Goal: Task Accomplishment & Management: Complete application form

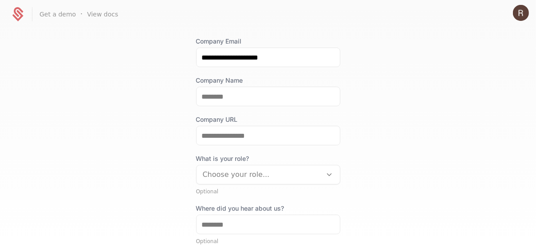
scroll to position [94, 0]
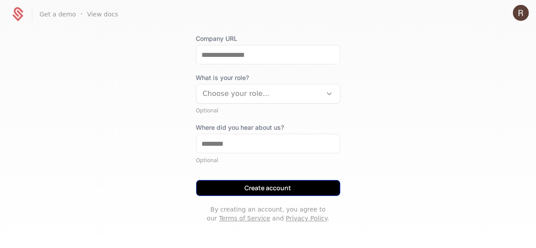
click at [254, 190] on button "Create account" at bounding box center [268, 188] width 144 height 16
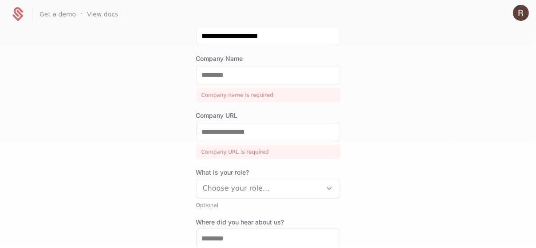
scroll to position [95, 0]
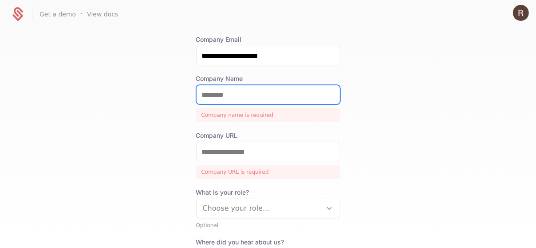
click at [223, 95] on input "Company Name" at bounding box center [268, 94] width 143 height 19
type input "*******"
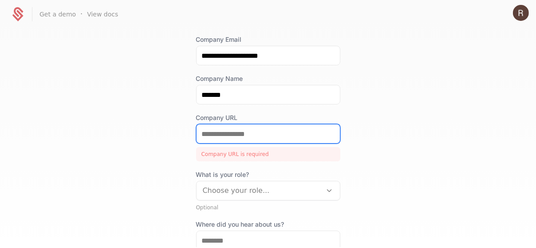
click at [233, 135] on input "Company URL" at bounding box center [268, 133] width 143 height 19
type input "**********"
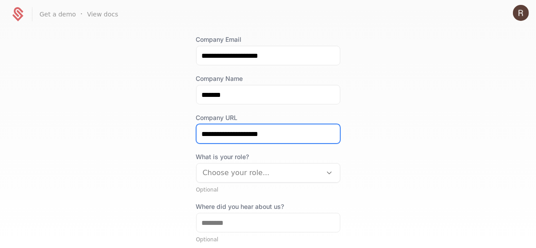
scroll to position [174, 0]
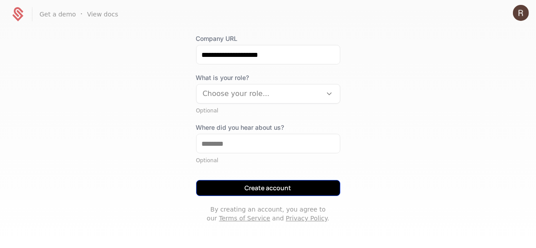
click at [243, 187] on button "Create account" at bounding box center [268, 188] width 144 height 16
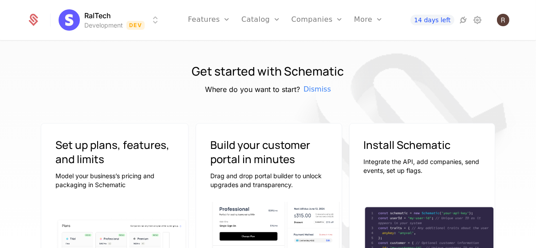
click at [29, 20] on icon at bounding box center [33, 20] width 12 height 12
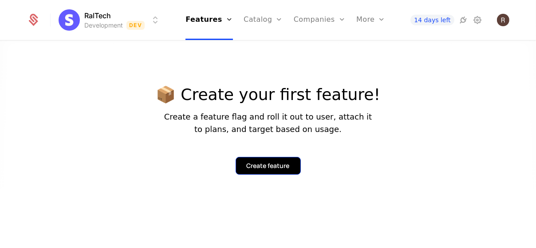
click at [266, 165] on div "Create feature" at bounding box center [268, 165] width 43 height 9
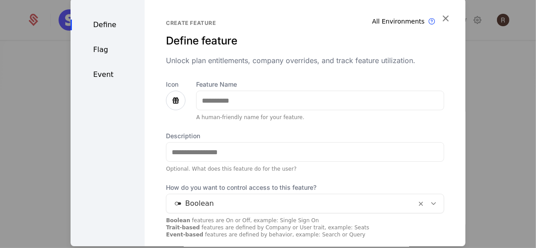
click at [71, 159] on div "Define Flag Event" at bounding box center [108, 174] width 74 height 352
click at [440, 15] on icon "button" at bounding box center [446, 18] width 12 height 12
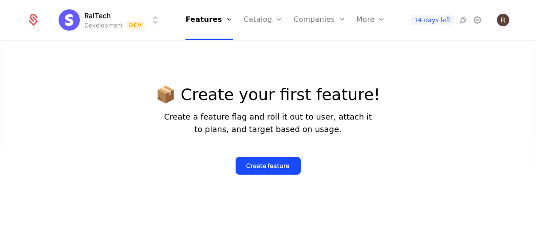
click at [146, 8] on div "RalTech Development Dev Features Features Flags Catalog Plans Add Ons Configura…" at bounding box center [268, 20] width 483 height 40
click at [150, 21] on html "RalTech Development Dev Features Features Flags Catalog Plans Add Ons Configura…" at bounding box center [268, 124] width 536 height 248
click at [177, 129] on html "RalTech Development Dev Features Features Flags Catalog Plans Add Ons Configura…" at bounding box center [268, 124] width 536 height 248
click at [460, 21] on icon at bounding box center [463, 20] width 11 height 11
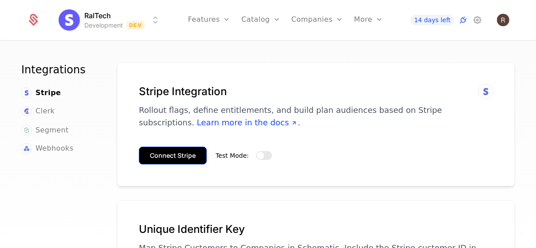
click at [170, 155] on button "Connect Stripe" at bounding box center [173, 155] width 68 height 18
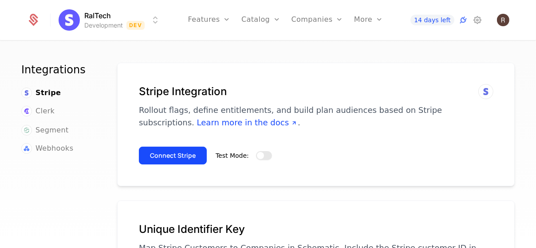
click at [265, 153] on button "Test Mode:" at bounding box center [264, 155] width 16 height 9
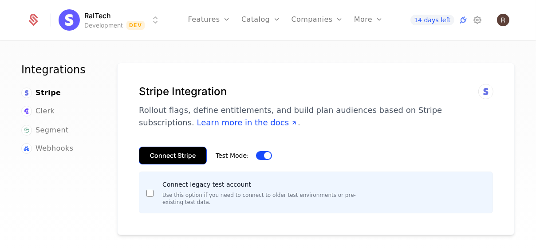
click at [168, 154] on button "Connect Stripe" at bounding box center [173, 155] width 68 height 18
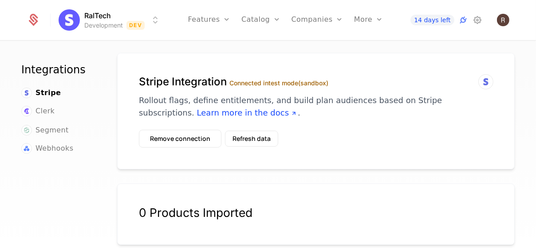
scroll to position [7, 0]
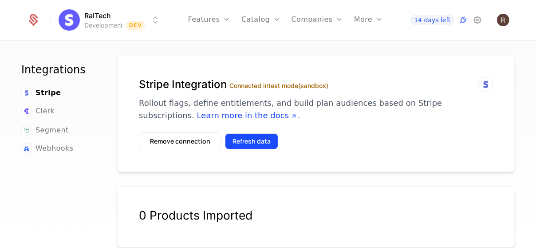
click at [253, 141] on button "Refresh data" at bounding box center [251, 141] width 53 height 16
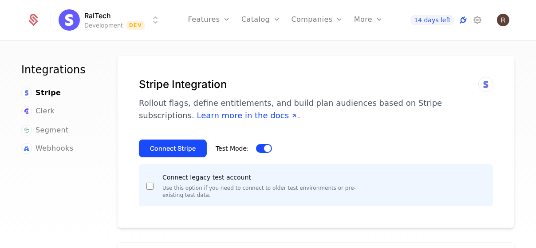
click at [463, 20] on icon at bounding box center [463, 20] width 11 height 11
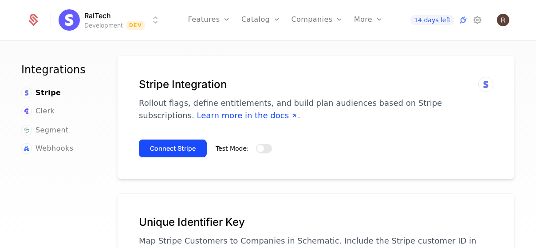
click at [260, 144] on button "Test Mode:" at bounding box center [264, 148] width 16 height 9
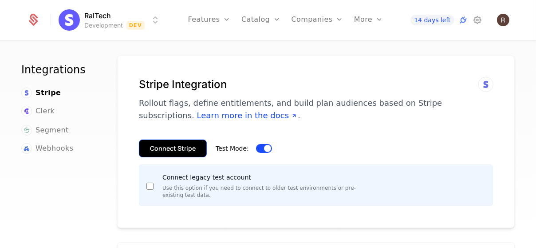
click at [183, 144] on button "Connect Stripe" at bounding box center [173, 148] width 68 height 18
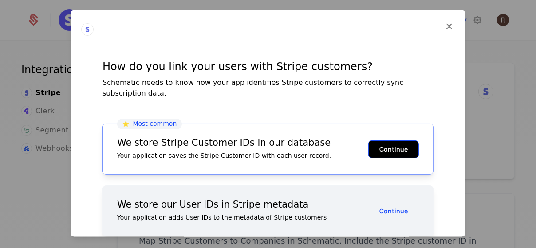
click at [391, 140] on button "Continue" at bounding box center [393, 149] width 51 height 18
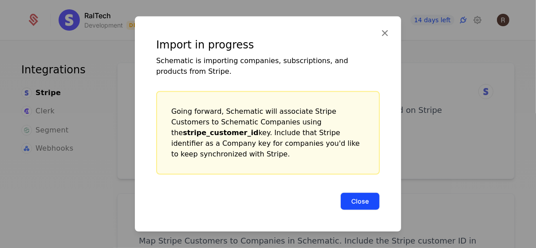
click at [360, 199] on button "Close" at bounding box center [360, 201] width 40 height 18
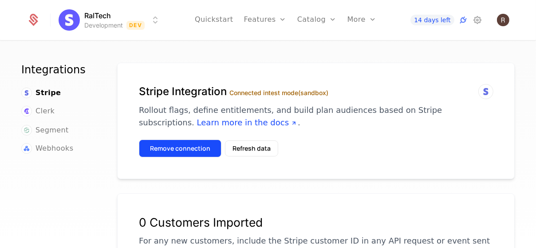
click at [194, 143] on button "Remove connection" at bounding box center [180, 148] width 83 height 18
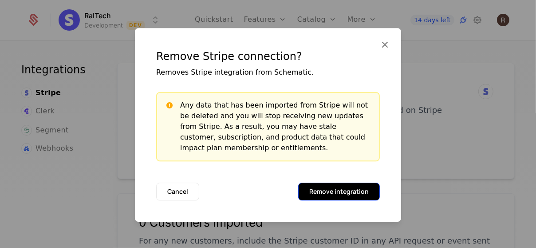
click at [331, 189] on button "Remove integration" at bounding box center [339, 191] width 82 height 18
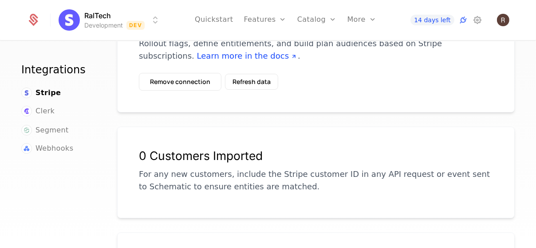
scroll to position [66, 0]
click at [241, 77] on button "Refresh data" at bounding box center [251, 82] width 53 height 16
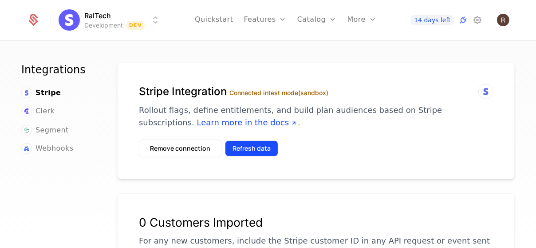
scroll to position [0, 0]
click at [255, 155] on button "Refresh data" at bounding box center [251, 148] width 53 height 16
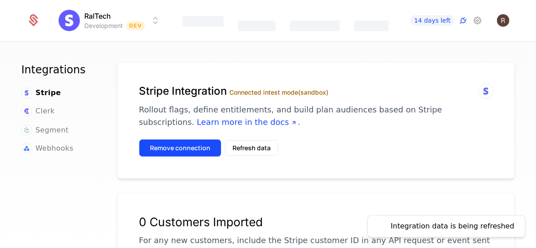
click at [188, 142] on button "Remove connection" at bounding box center [180, 148] width 83 height 18
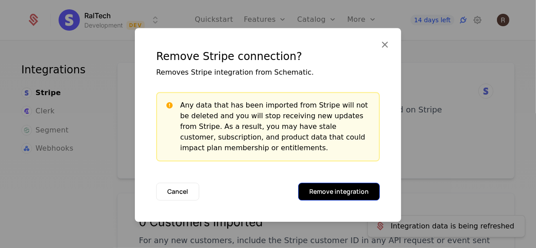
click at [330, 188] on button "Remove integration" at bounding box center [339, 191] width 82 height 18
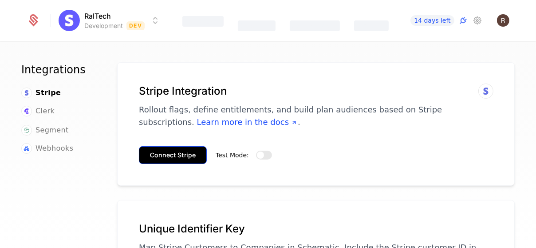
click at [182, 158] on button "Connect Stripe" at bounding box center [173, 155] width 68 height 18
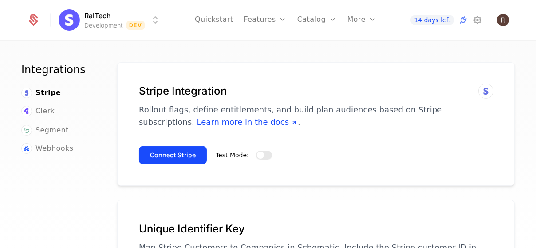
click at [256, 150] on button "Test Mode:" at bounding box center [264, 154] width 16 height 9
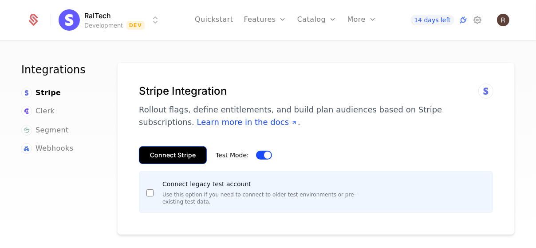
click at [189, 149] on button "Connect Stripe" at bounding box center [173, 155] width 68 height 18
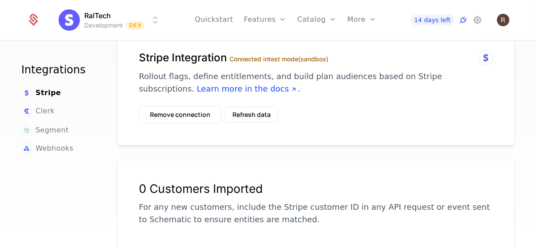
scroll to position [0, 0]
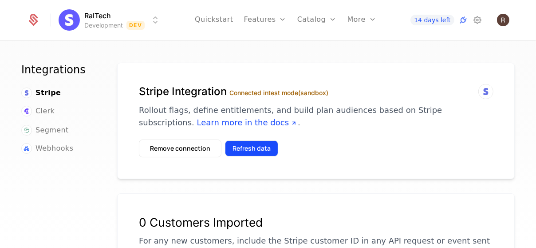
click at [236, 140] on button "Refresh data" at bounding box center [251, 148] width 53 height 16
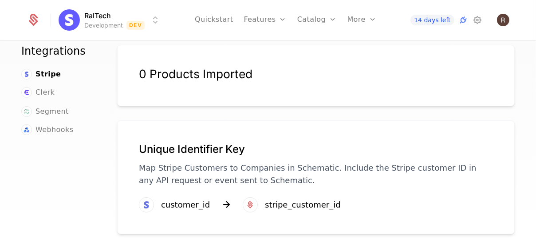
scroll to position [253, 0]
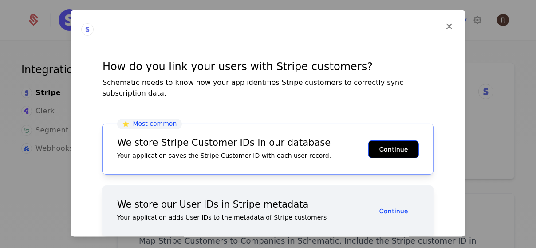
click at [380, 140] on button "Continue" at bounding box center [393, 149] width 51 height 18
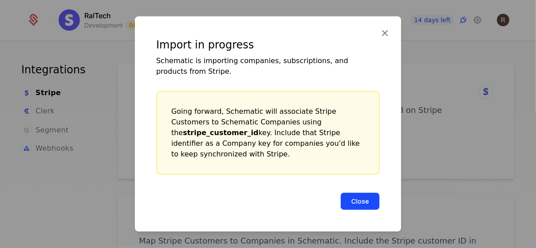
click at [369, 198] on button "Close" at bounding box center [360, 201] width 40 height 18
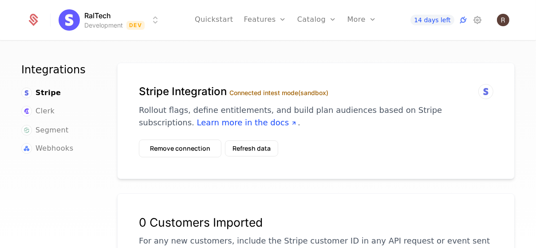
scroll to position [4, 0]
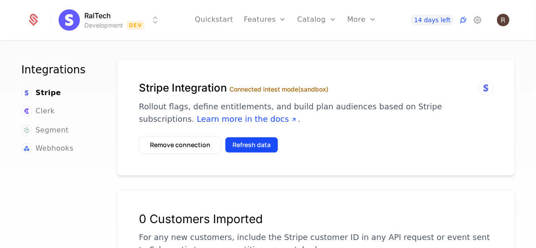
click at [230, 143] on button "Refresh data" at bounding box center [251, 145] width 53 height 16
click at [254, 146] on button "Refresh data" at bounding box center [251, 145] width 53 height 16
click at [253, 88] on label "Connected in test mode (sandbox)" at bounding box center [279, 89] width 99 height 8
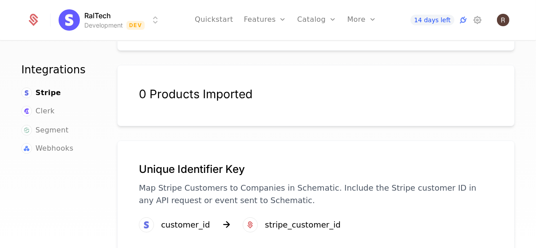
scroll to position [254, 0]
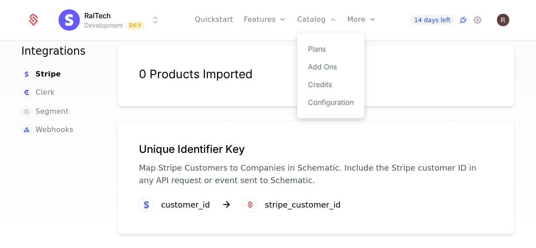
click at [308, 45] on div "Plans Add Ons Credits Configuration" at bounding box center [330, 75] width 67 height 85
click at [312, 47] on link "Plans" at bounding box center [331, 49] width 46 height 11
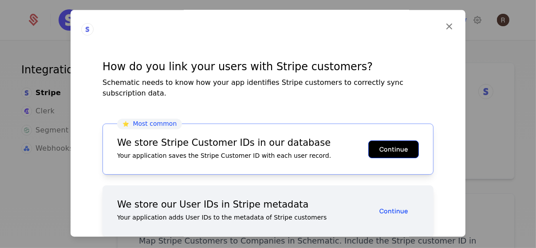
click at [393, 140] on button "Continue" at bounding box center [393, 149] width 51 height 18
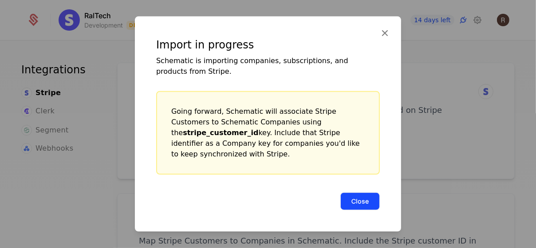
click at [368, 195] on button "Close" at bounding box center [360, 201] width 40 height 18
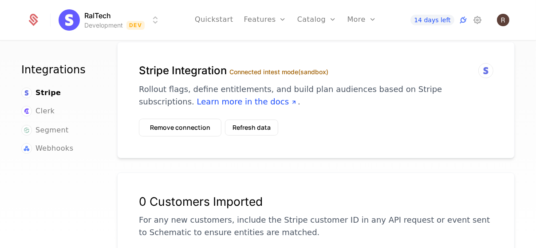
scroll to position [19, 0]
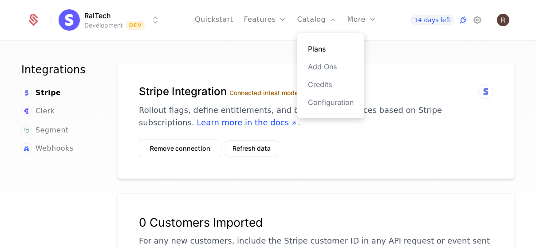
click at [316, 46] on link "Plans" at bounding box center [331, 49] width 46 height 11
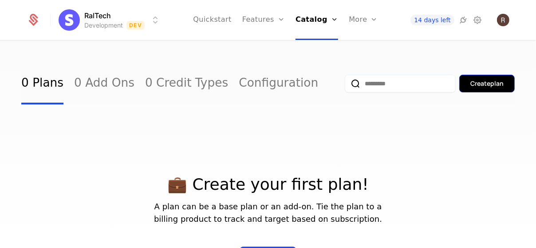
click at [479, 87] on div "Create plan" at bounding box center [487, 83] width 33 height 9
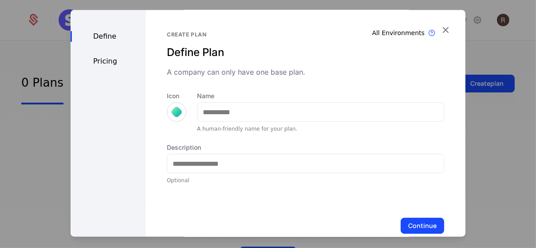
scroll to position [18, 0]
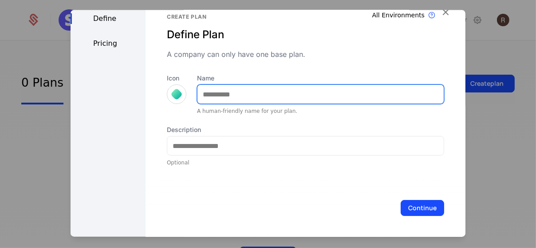
drag, startPoint x: 269, startPoint y: 99, endPoint x: 269, endPoint y: 92, distance: 6.7
click at [269, 96] on input "Name" at bounding box center [321, 94] width 246 height 19
type input "****"
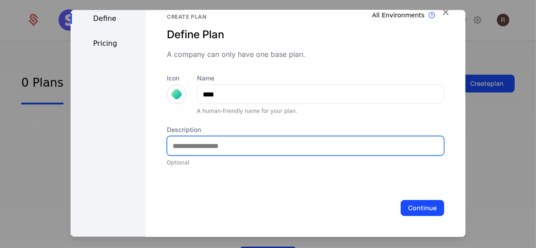
click at [263, 143] on input "Description" at bounding box center [305, 145] width 277 height 19
type input "**********"
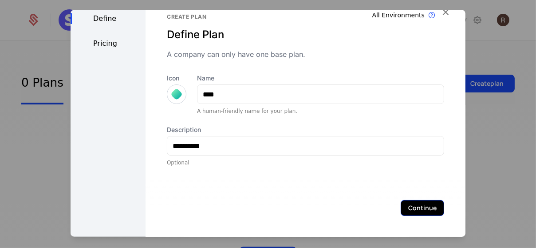
click at [406, 211] on button "Continue" at bounding box center [423, 208] width 44 height 16
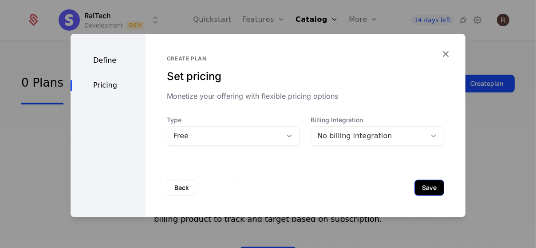
scroll to position [0, 0]
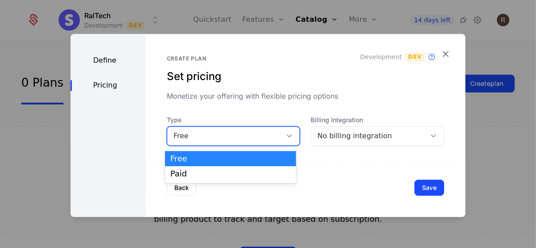
click at [254, 138] on div "Free" at bounding box center [225, 136] width 103 height 11
click at [340, 136] on div "No billing integration" at bounding box center [368, 136] width 103 height 11
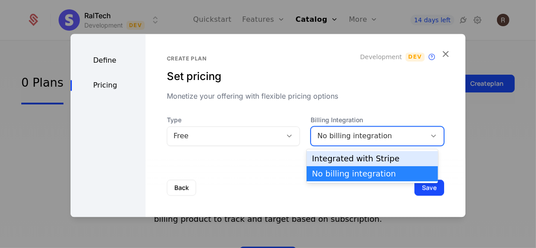
click at [340, 160] on div "Integrated with Stripe" at bounding box center [372, 158] width 120 height 8
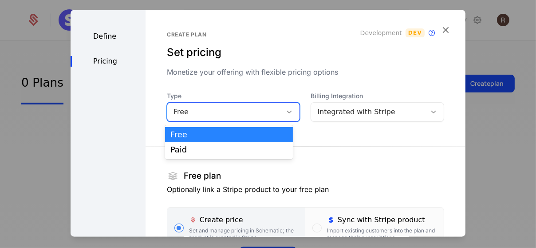
click at [222, 116] on div "Free" at bounding box center [225, 112] width 103 height 11
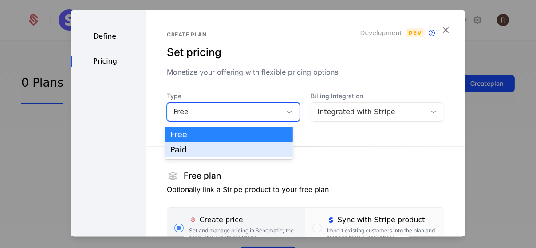
click at [229, 142] on div "Paid" at bounding box center [229, 149] width 128 height 15
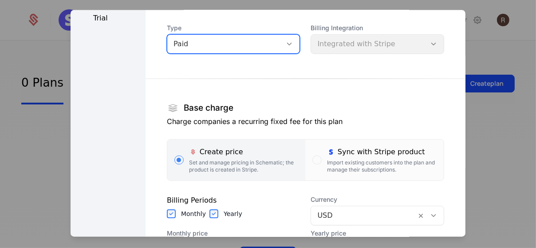
scroll to position [69, 0]
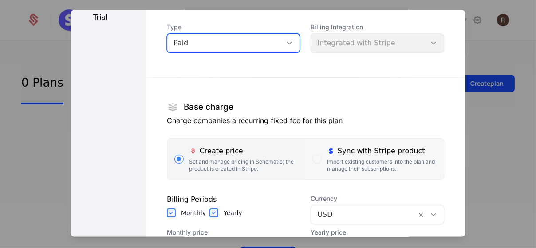
click at [327, 148] on icon "button" at bounding box center [331, 151] width 8 height 8
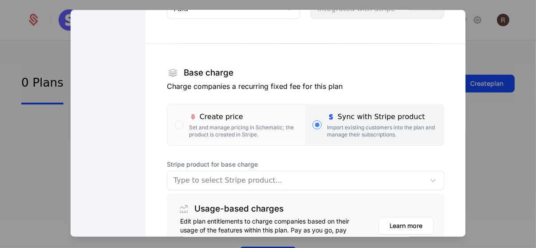
click at [287, 177] on div at bounding box center [296, 180] width 245 height 12
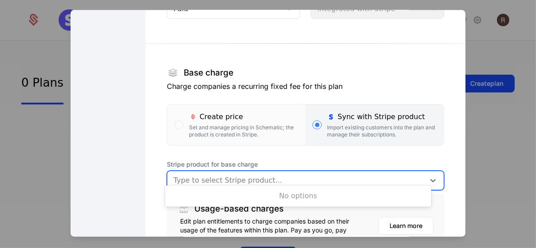
scroll to position [128, 0]
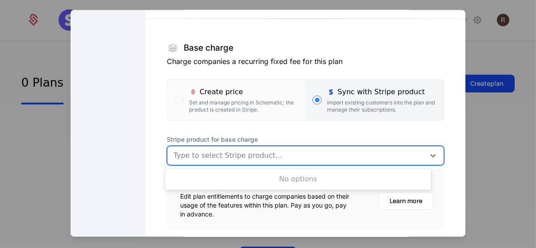
click at [287, 177] on div "No options" at bounding box center [298, 179] width 266 height 18
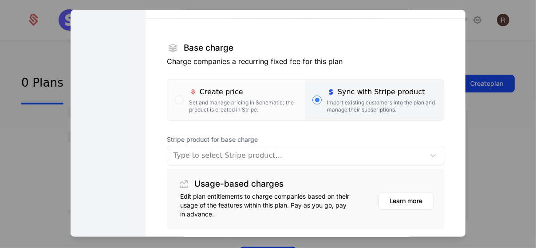
click at [356, 136] on span "Stripe product for base charge" at bounding box center [305, 139] width 277 height 9
click at [237, 97] on div "Create price Set and manage pricing in Schematic; the product is created in Str…" at bounding box center [244, 100] width 110 height 27
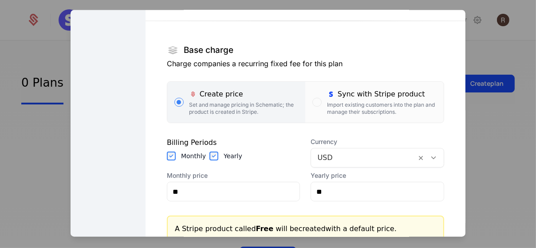
scroll to position [0, 0]
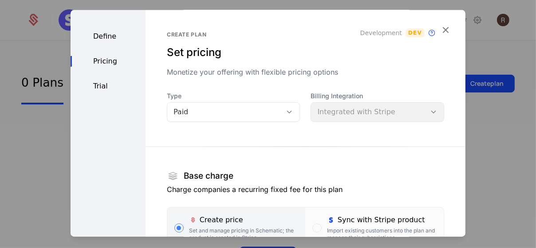
click at [119, 34] on div "Define" at bounding box center [108, 37] width 75 height 11
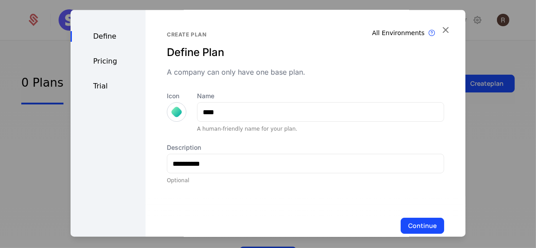
scroll to position [18, 0]
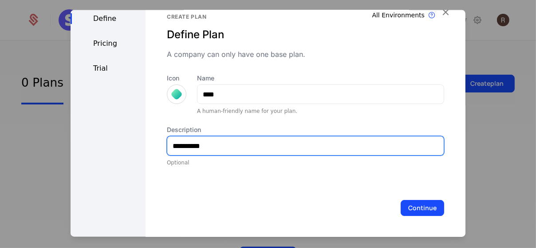
click at [226, 144] on input "**********" at bounding box center [305, 145] width 277 height 19
type input "**********"
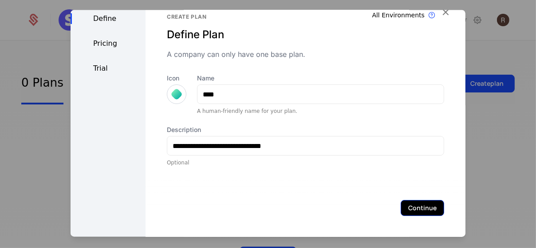
click at [410, 210] on button "Continue" at bounding box center [423, 208] width 44 height 16
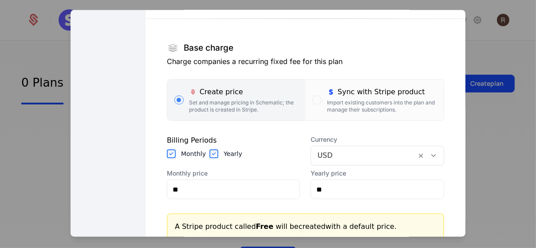
scroll to position [0, 0]
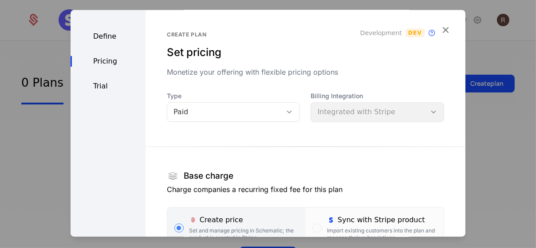
click at [345, 114] on div "Billing Integration Integrated with Stripe" at bounding box center [378, 107] width 134 height 30
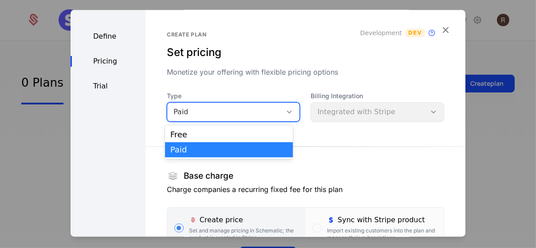
click at [259, 112] on div "Paid" at bounding box center [225, 112] width 103 height 11
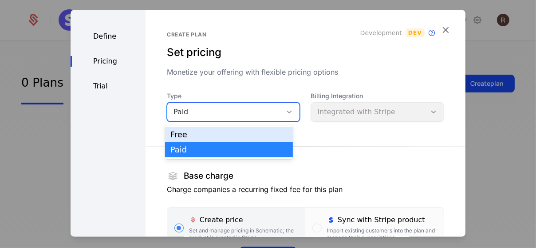
click at [257, 135] on div "Free" at bounding box center [228, 135] width 117 height 8
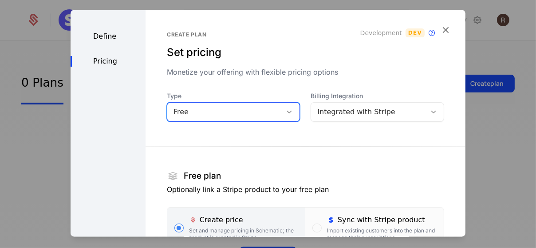
scroll to position [4, 0]
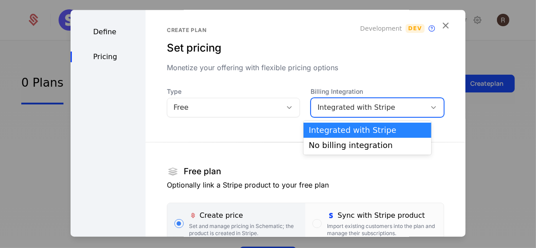
click at [348, 112] on div "Integrated with Stripe" at bounding box center [368, 108] width 103 height 11
click at [348, 130] on div "Integrated with Stripe" at bounding box center [367, 130] width 117 height 8
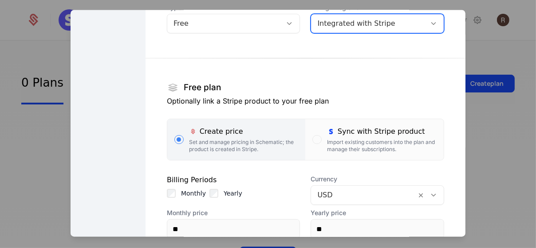
scroll to position [125, 0]
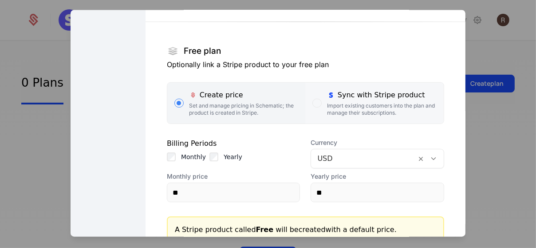
click at [313, 104] on div "button" at bounding box center [317, 103] width 9 height 9
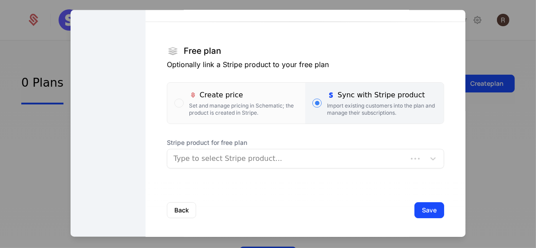
click at [313, 157] on div at bounding box center [288, 158] width 228 height 12
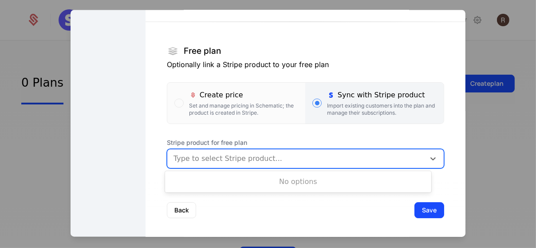
click at [305, 184] on div "No options" at bounding box center [298, 182] width 266 height 18
click at [201, 112] on div "Set and manage pricing in Schematic; the product is created in Stripe." at bounding box center [244, 109] width 110 height 14
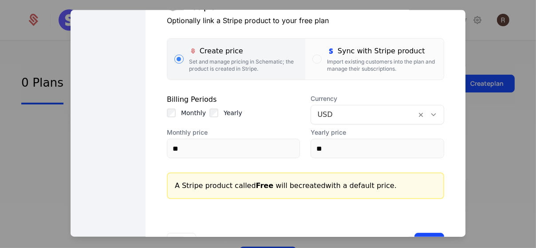
scroll to position [202, 0]
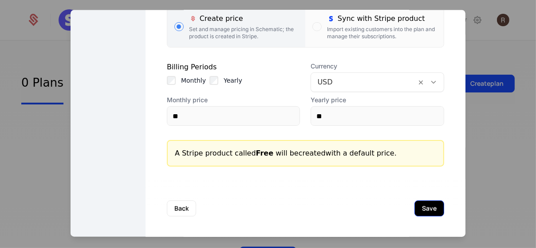
click at [415, 206] on button "Save" at bounding box center [430, 208] width 30 height 16
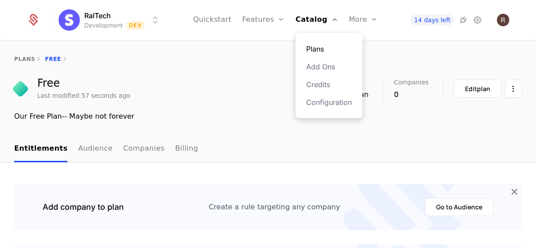
click at [319, 49] on link "Plans" at bounding box center [329, 49] width 46 height 11
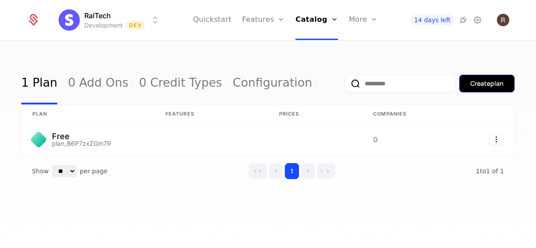
click at [491, 82] on div "Create plan" at bounding box center [487, 83] width 33 height 9
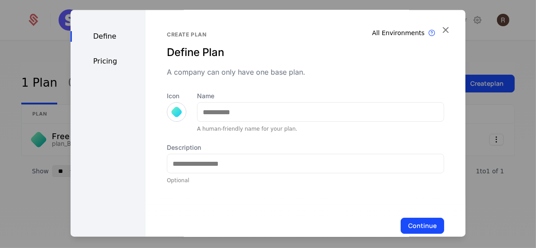
click at [167, 107] on div at bounding box center [177, 113] width 20 height 20
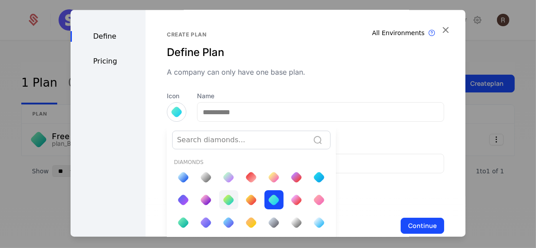
scroll to position [12, 0]
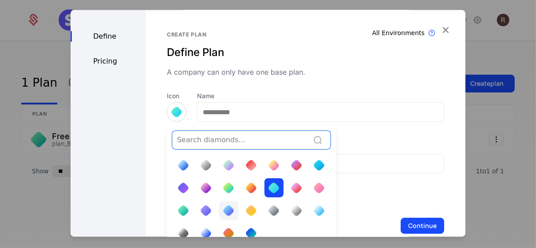
click at [228, 207] on div at bounding box center [228, 210] width 12 height 12
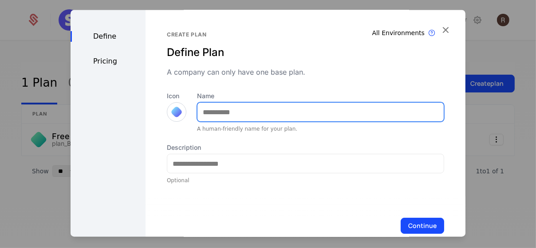
click at [236, 119] on input "Name" at bounding box center [321, 112] width 246 height 19
type input "*******"
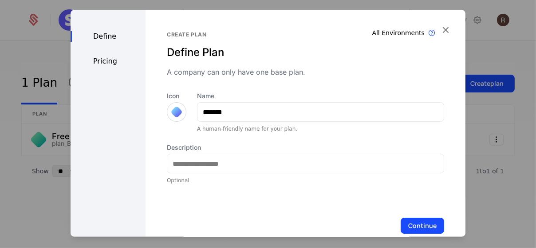
click at [237, 152] on div "Description Optional" at bounding box center [305, 163] width 277 height 41
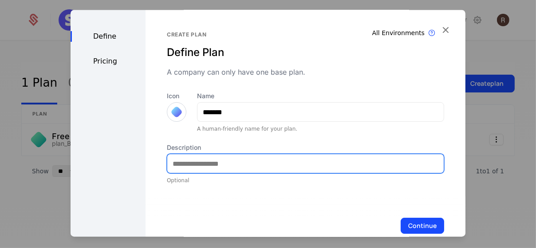
click at [237, 161] on input "Description" at bounding box center [305, 163] width 277 height 19
type input "**********"
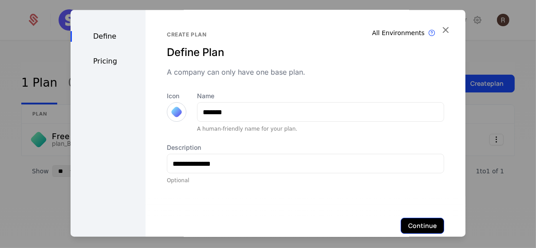
click at [401, 222] on button "Continue" at bounding box center [423, 226] width 44 height 16
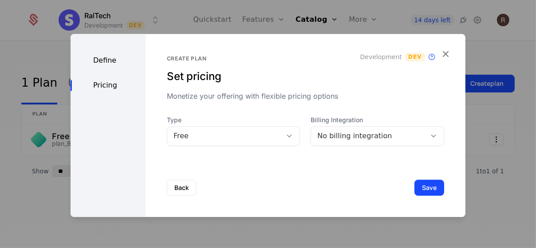
click at [259, 134] on div "Free" at bounding box center [225, 136] width 103 height 11
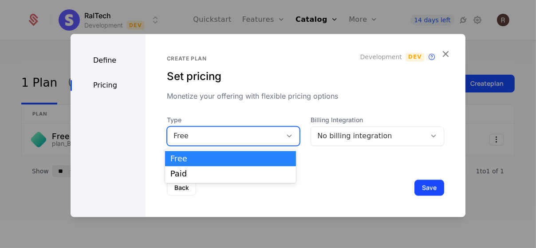
click at [245, 165] on div "Free" at bounding box center [230, 158] width 131 height 15
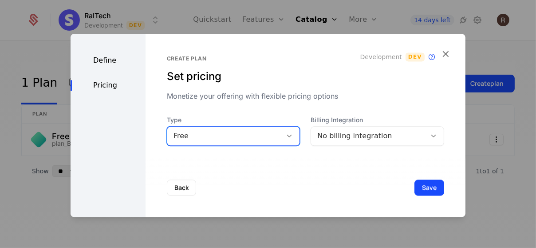
click at [251, 137] on div "Free" at bounding box center [225, 136] width 103 height 11
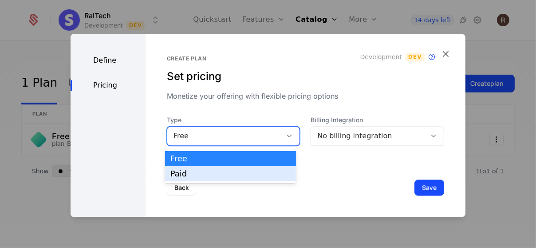
click at [247, 172] on div "Paid" at bounding box center [230, 174] width 120 height 8
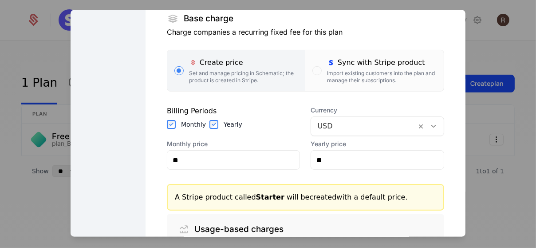
scroll to position [158, 0]
click at [235, 194] on span "called Starter" at bounding box center [260, 197] width 50 height 8
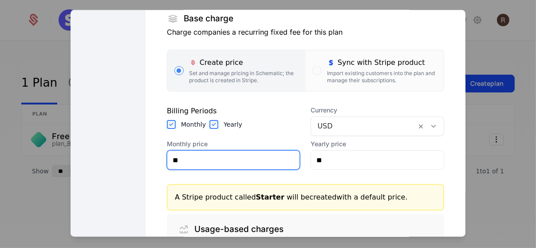
click at [260, 160] on input "**" at bounding box center [233, 159] width 133 height 19
type input "**"
type input "*****"
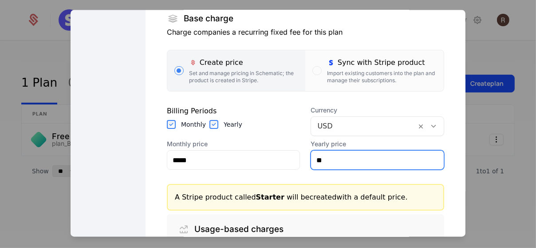
click at [341, 157] on input "**" at bounding box center [377, 159] width 133 height 19
type input "**"
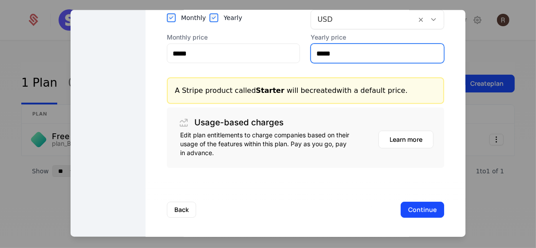
scroll to position [264, 0]
type input "*****"
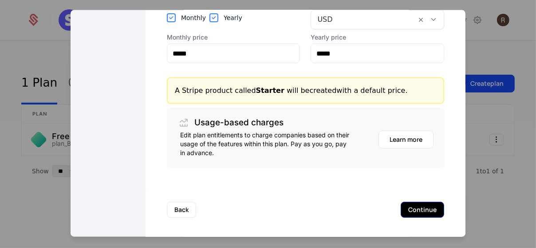
click at [405, 212] on button "Continue" at bounding box center [423, 210] width 44 height 16
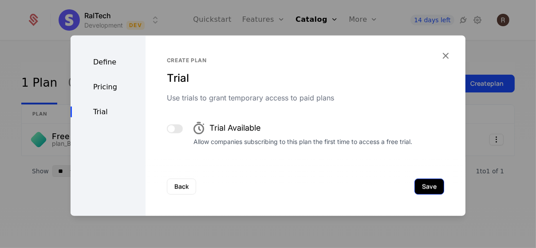
scroll to position [0, 0]
click at [176, 127] on button "button" at bounding box center [175, 128] width 16 height 9
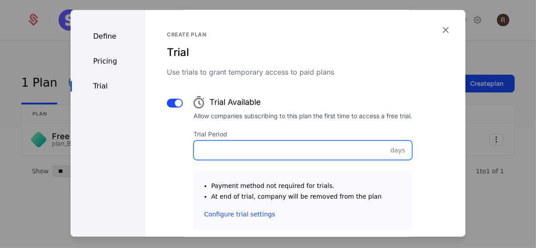
click at [297, 149] on input "Trial Period" at bounding box center [303, 150] width 218 height 19
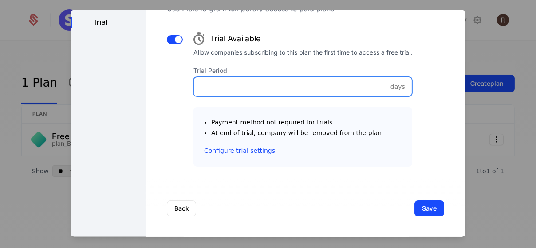
scroll to position [63, 0]
type input "**"
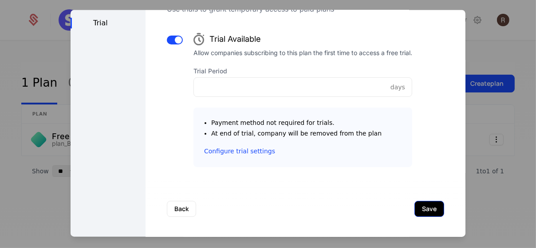
click at [415, 206] on button "Save" at bounding box center [430, 209] width 30 height 16
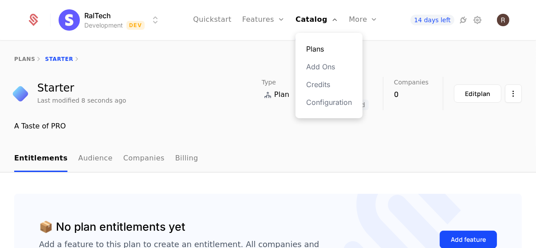
click at [322, 45] on link "Plans" at bounding box center [329, 49] width 46 height 11
